Goal: Task Accomplishment & Management: Complete application form

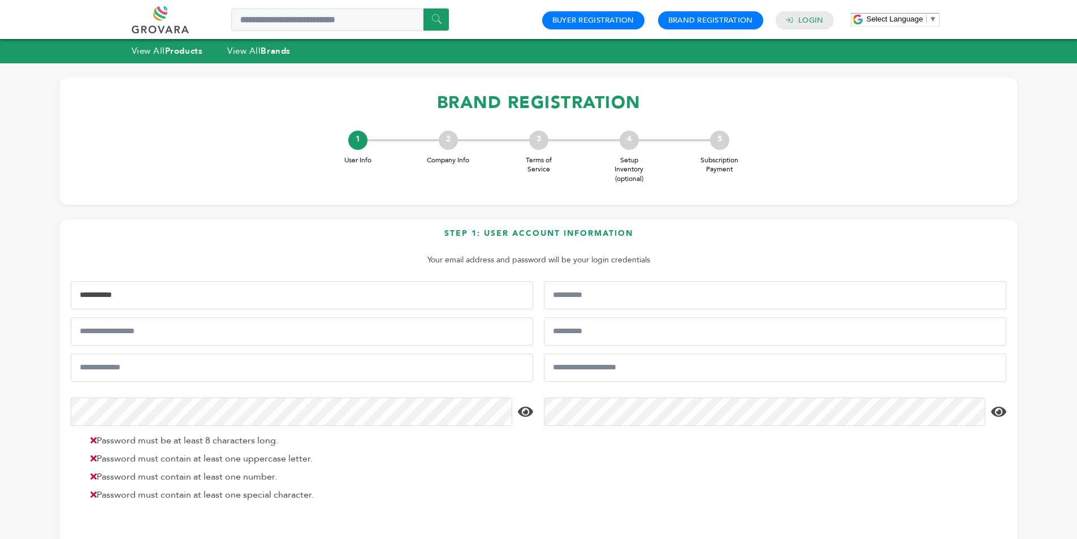
click at [403, 297] on input "First Name*" at bounding box center [302, 295] width 462 height 28
type input "******"
type input "***"
